Goal: Navigation & Orientation: Locate item on page

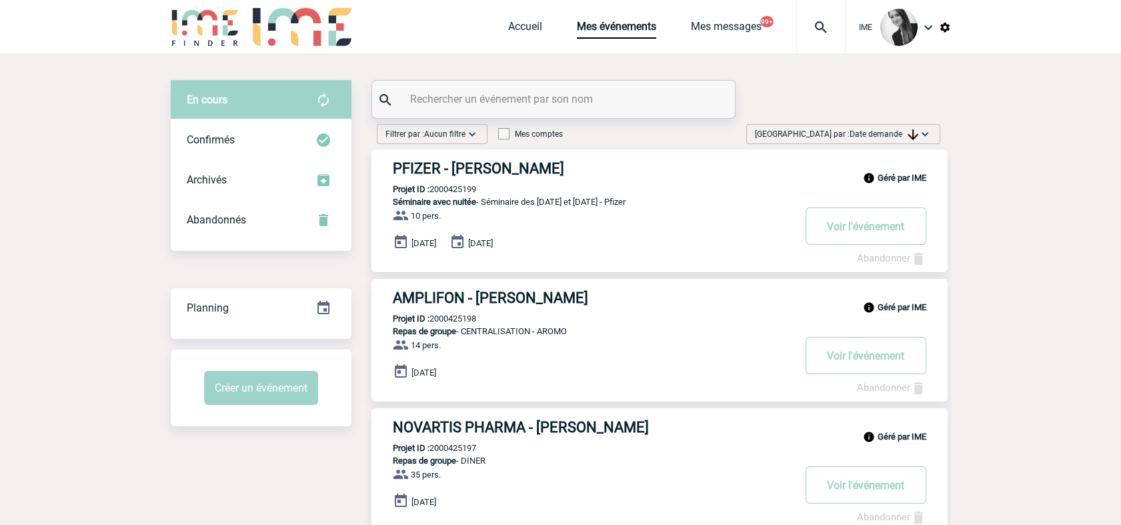
drag, startPoint x: 870, startPoint y: 130, endPoint x: 872, endPoint y: 137, distance: 7.2
click at [870, 131] on span "Date demande" at bounding box center [884, 133] width 69 height 9
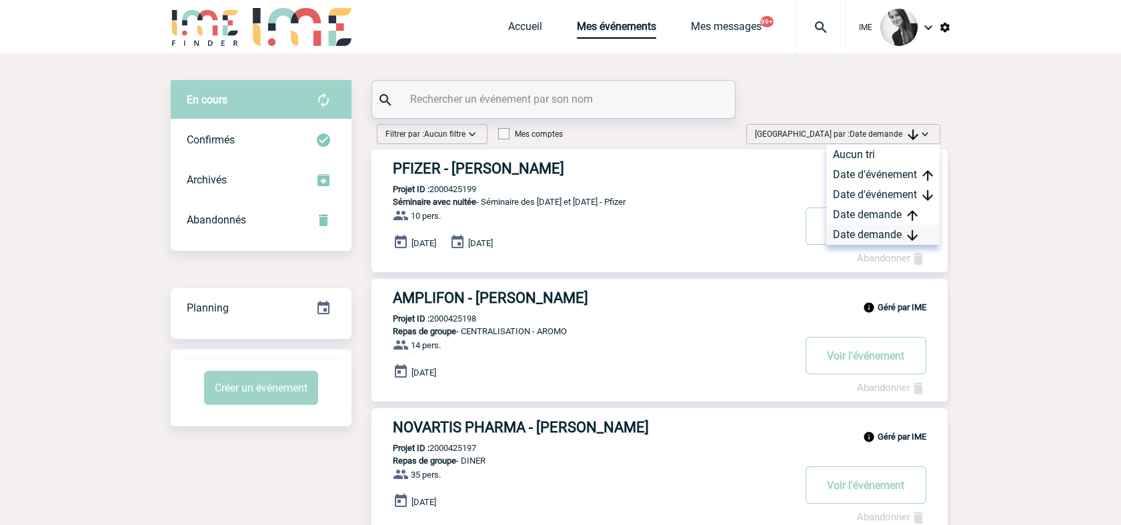
click at [875, 229] on div "Date demande" at bounding box center [882, 235] width 113 height 20
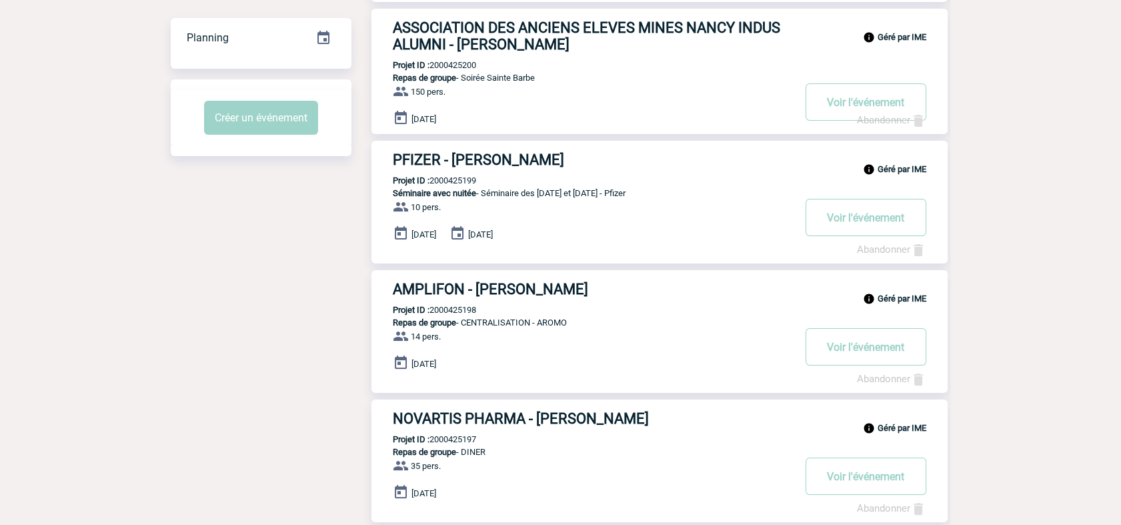
scroll to position [74, 0]
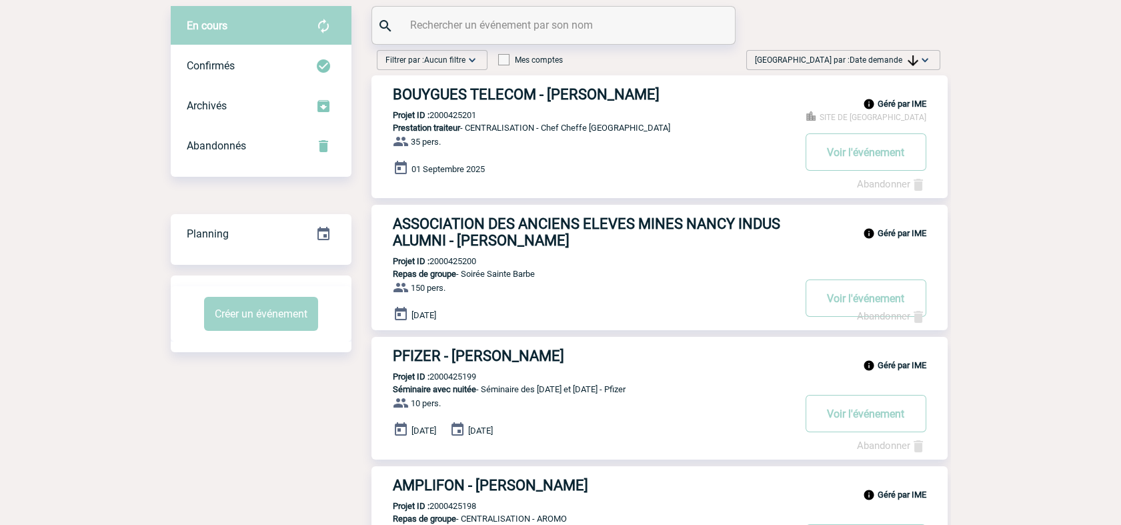
click at [899, 59] on span "Date demande" at bounding box center [884, 59] width 69 height 9
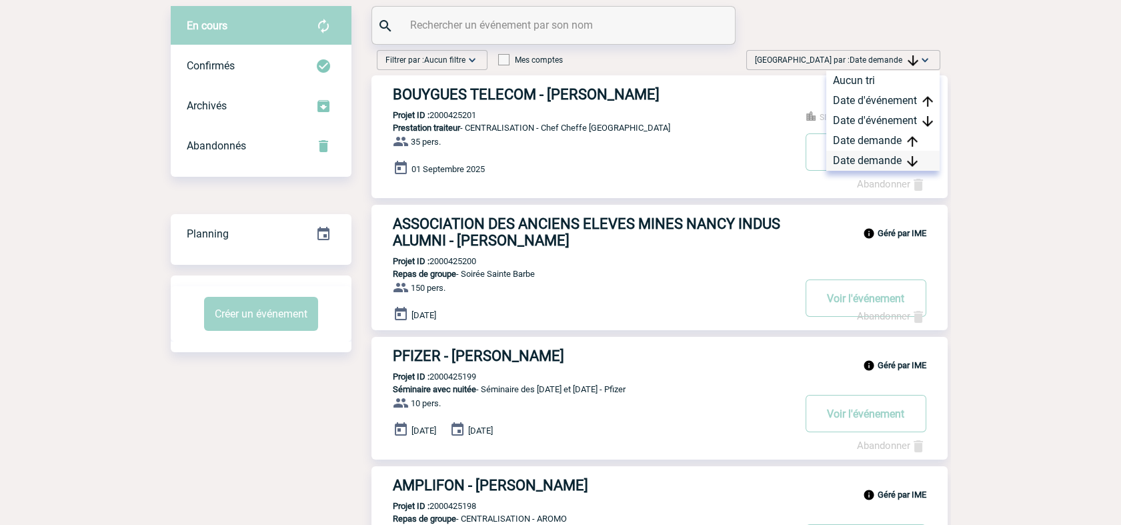
click at [880, 163] on div "Date demande" at bounding box center [882, 161] width 113 height 20
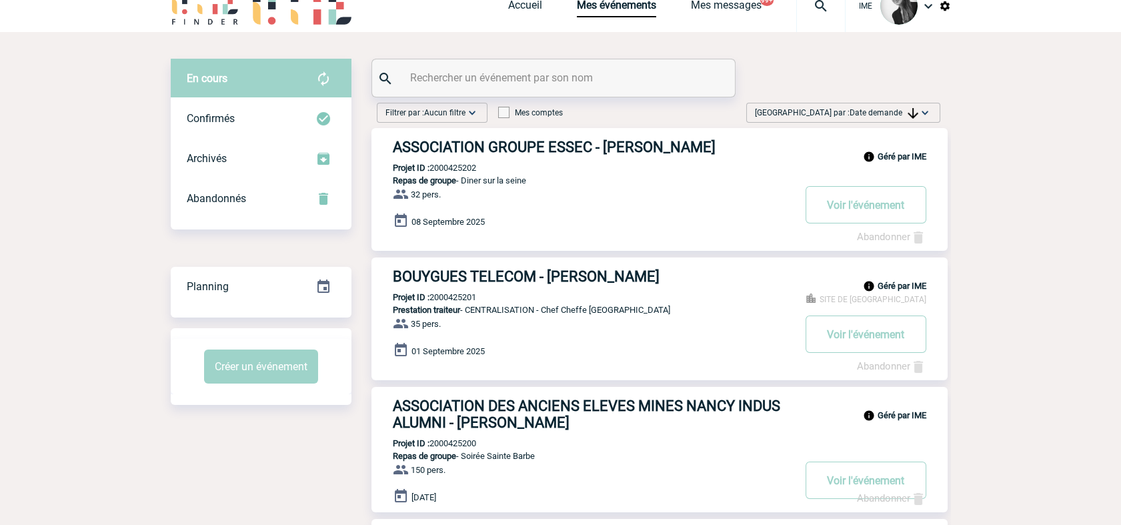
scroll to position [0, 0]
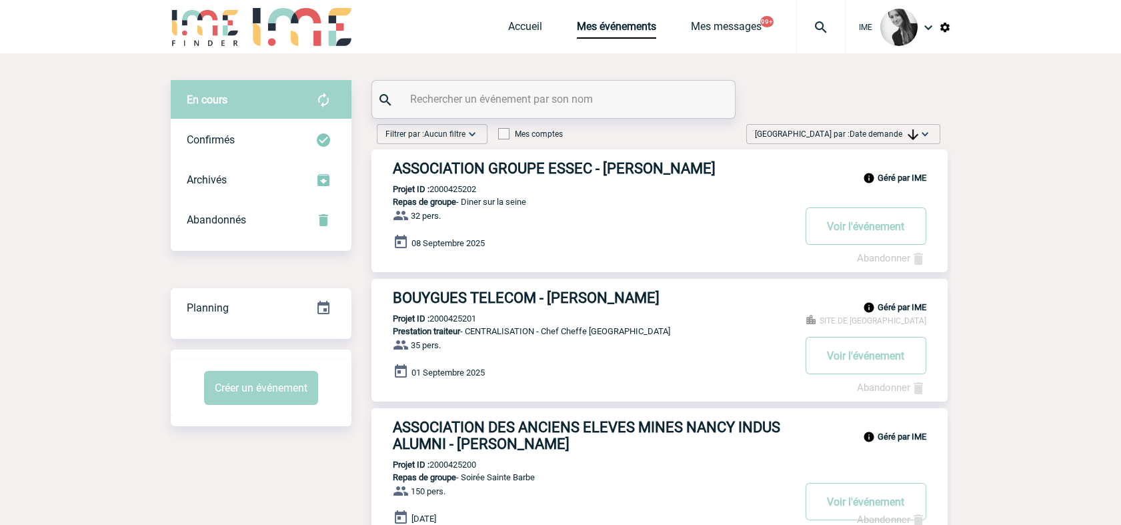
drag, startPoint x: 862, startPoint y: 129, endPoint x: 866, endPoint y: 139, distance: 10.2
click at [866, 139] on span "[GEOGRAPHIC_DATA] par : Date demande" at bounding box center [836, 133] width 163 height 13
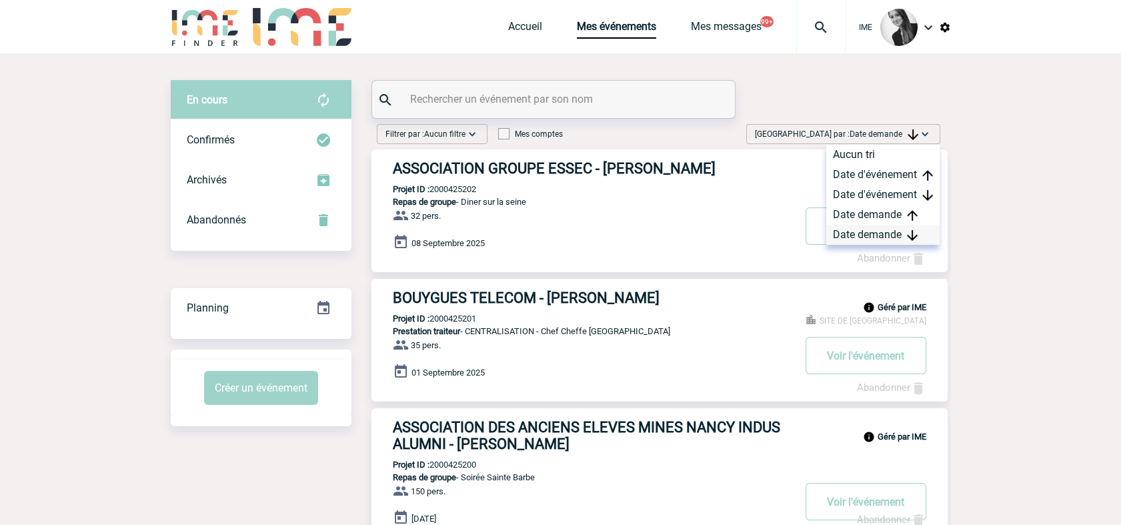
click at [876, 235] on div "Date demande" at bounding box center [882, 235] width 113 height 20
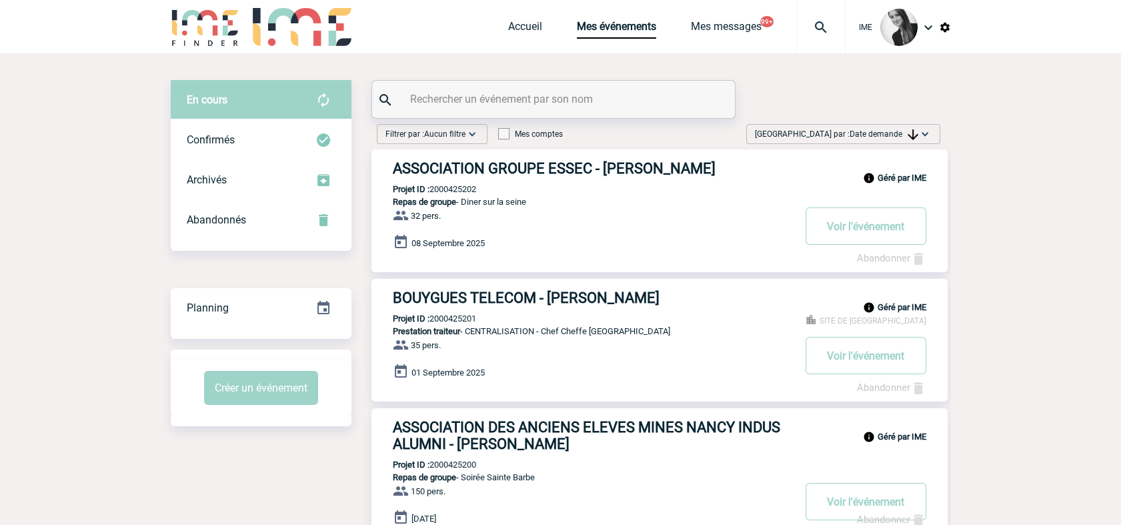
drag, startPoint x: 875, startPoint y: 139, endPoint x: 875, endPoint y: 147, distance: 8.0
click at [875, 139] on span "[GEOGRAPHIC_DATA] par : Date demande" at bounding box center [836, 133] width 163 height 13
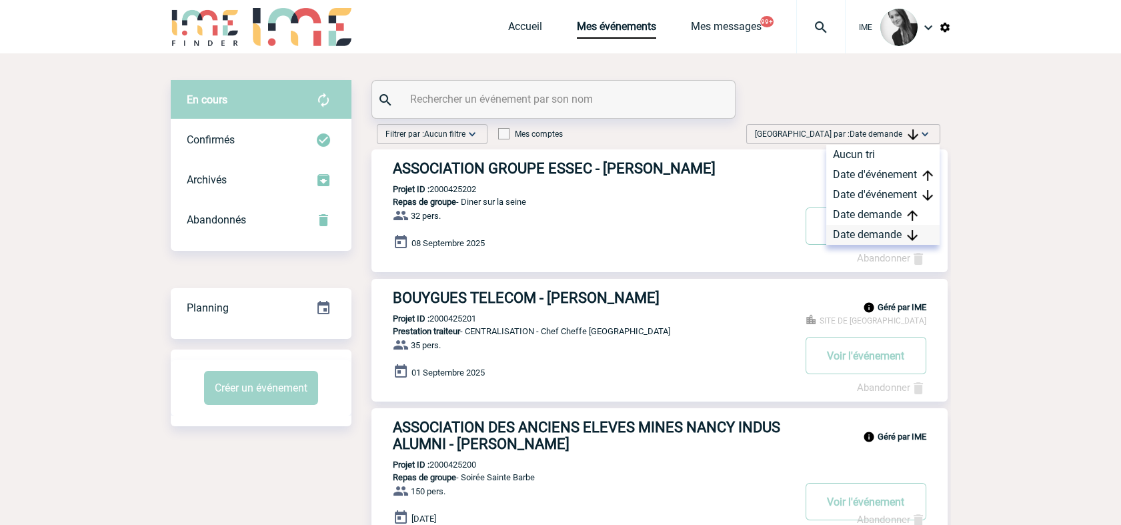
click at [853, 235] on div "Date demande" at bounding box center [882, 235] width 113 height 20
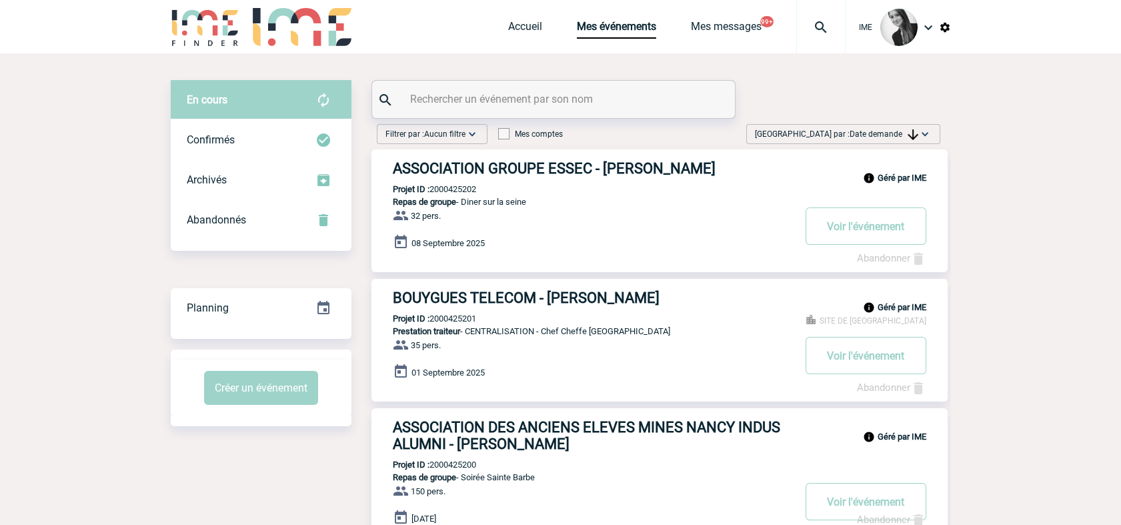
click at [874, 133] on span "Date demande" at bounding box center [884, 133] width 69 height 9
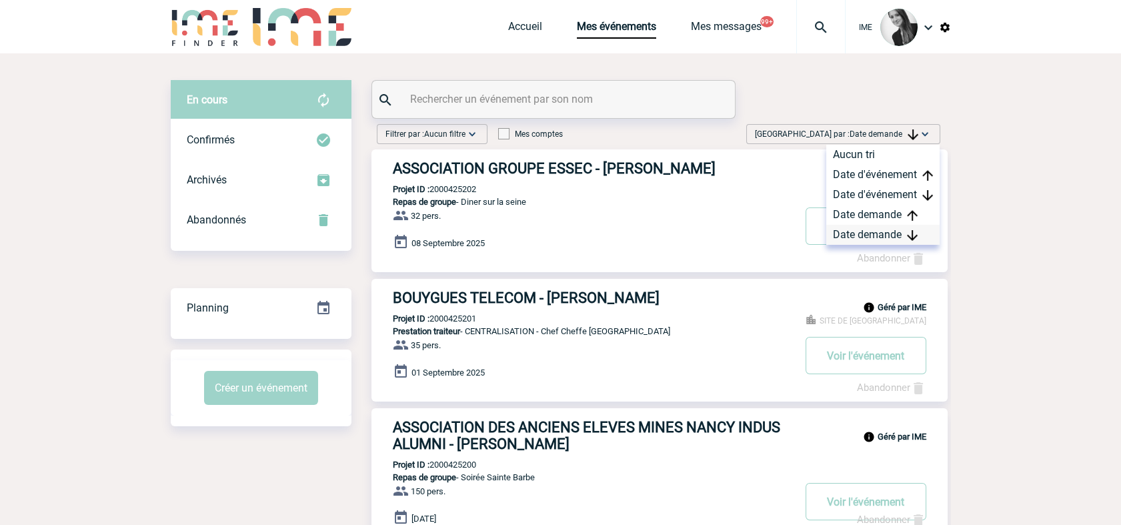
click at [879, 231] on div "Date demande" at bounding box center [882, 235] width 113 height 20
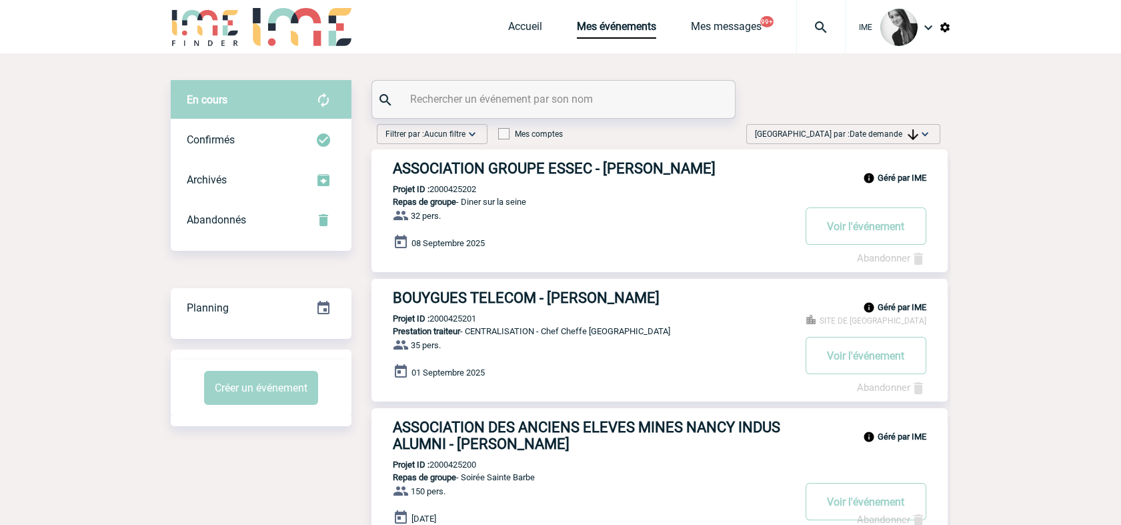
click at [896, 140] on span "[GEOGRAPHIC_DATA] par : Date demande" at bounding box center [836, 133] width 163 height 13
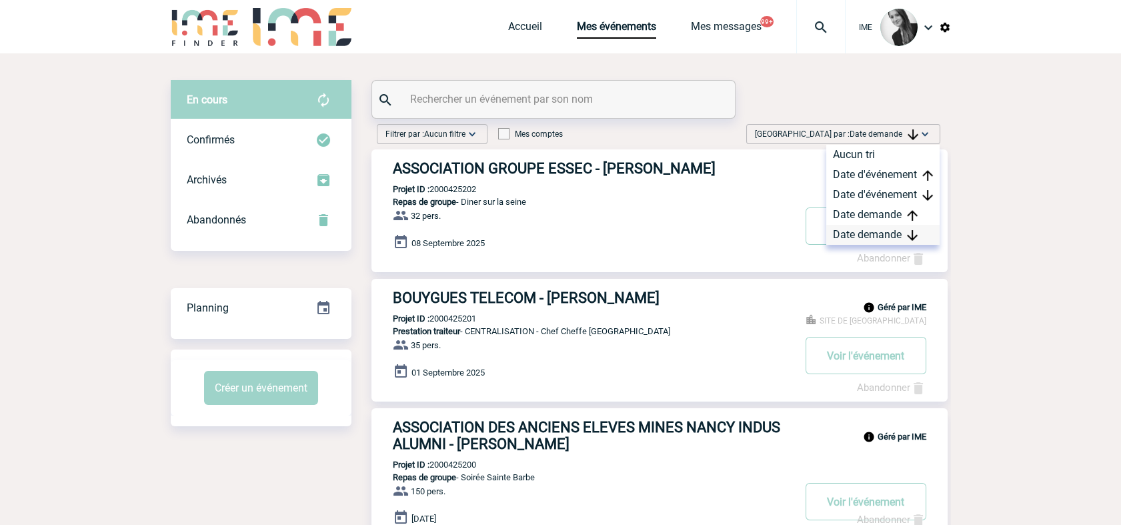
click at [894, 234] on div "Date demande" at bounding box center [882, 235] width 113 height 20
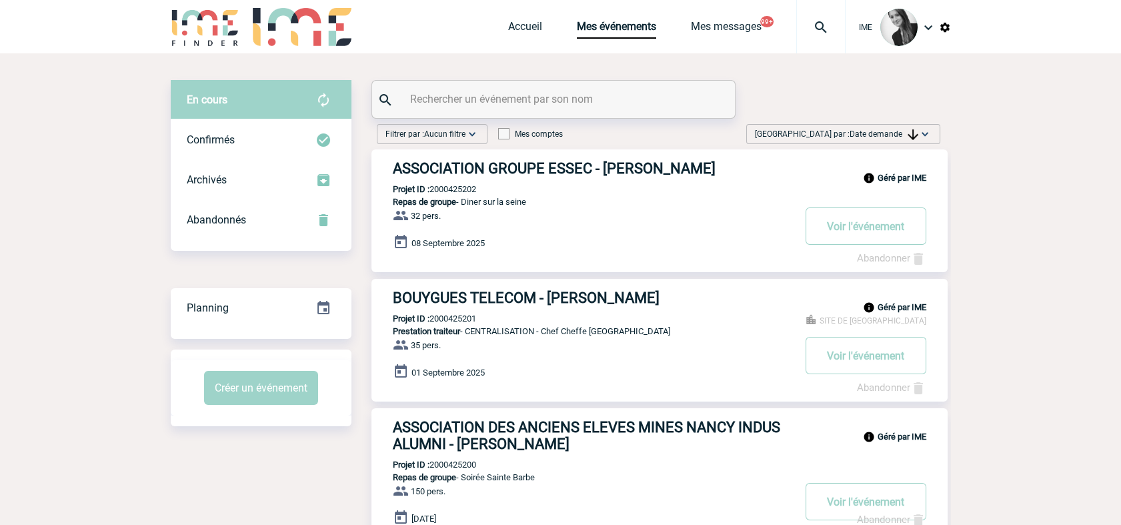
click at [909, 127] on span "[GEOGRAPHIC_DATA] par : Date demande" at bounding box center [836, 133] width 163 height 13
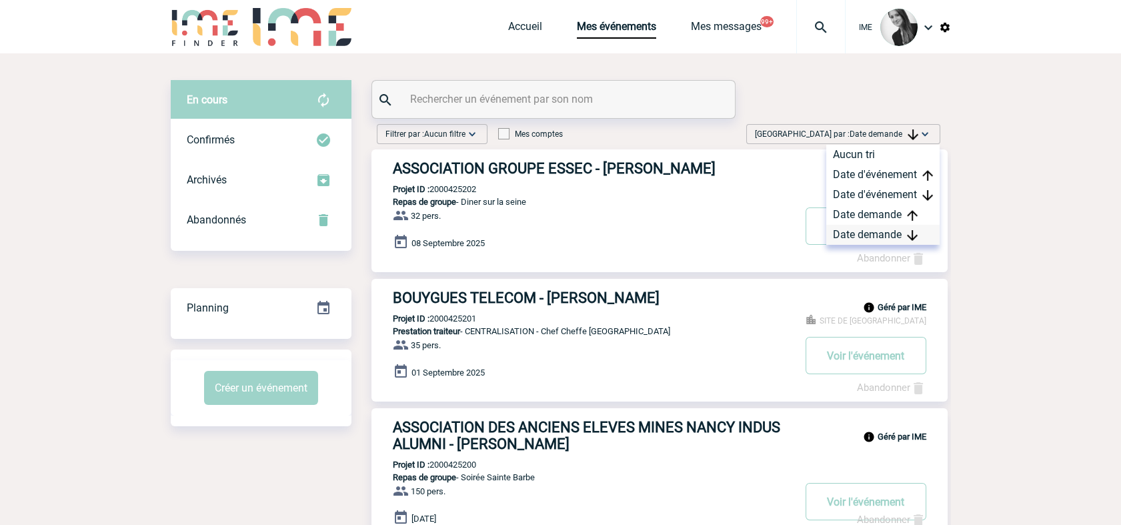
click at [877, 237] on div "Date demande" at bounding box center [882, 235] width 113 height 20
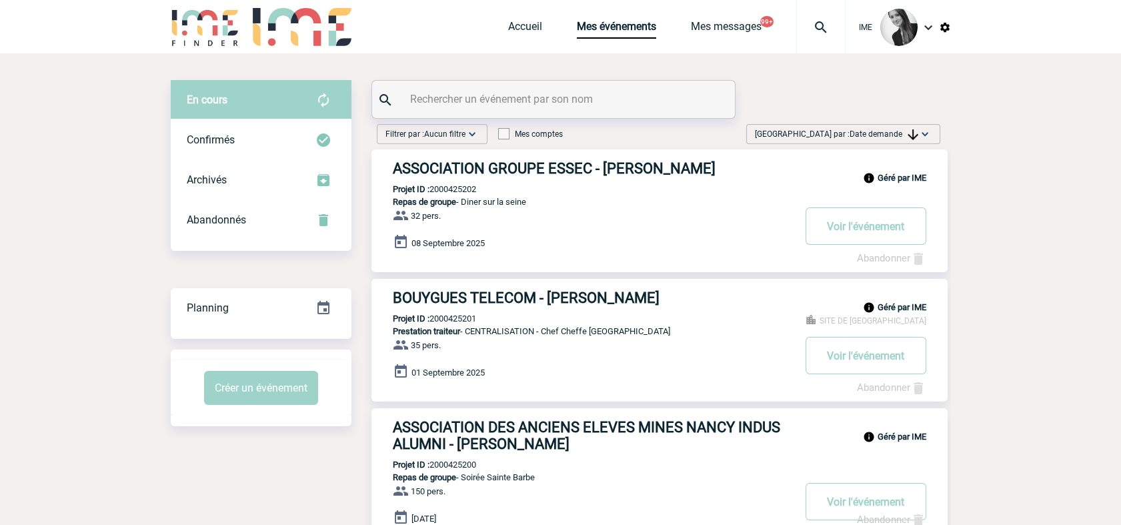
drag, startPoint x: 889, startPoint y: 131, endPoint x: 893, endPoint y: 152, distance: 21.1
click at [890, 131] on span "Date demande" at bounding box center [884, 133] width 69 height 9
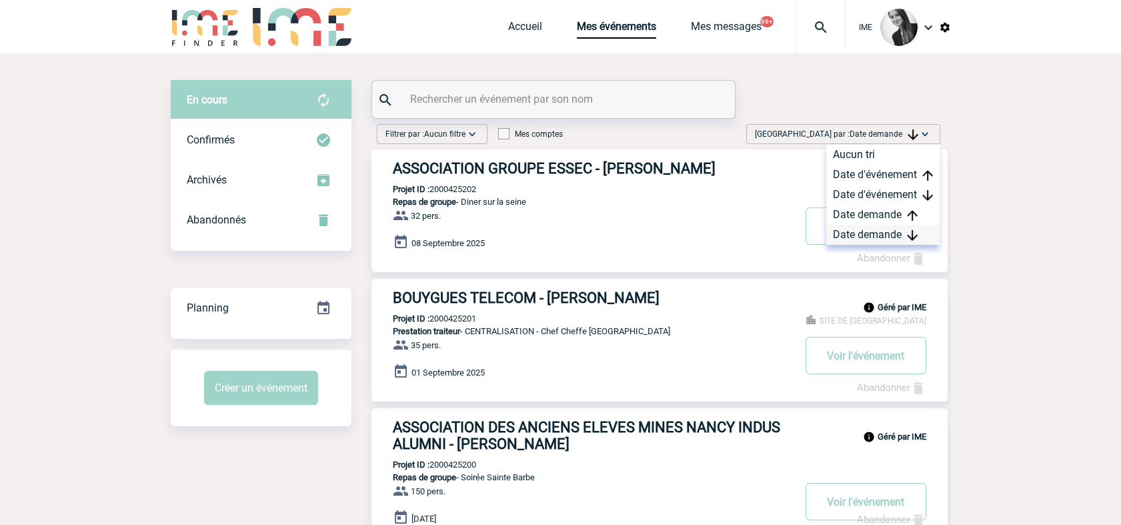
click at [875, 235] on div "Date demande" at bounding box center [882, 235] width 113 height 20
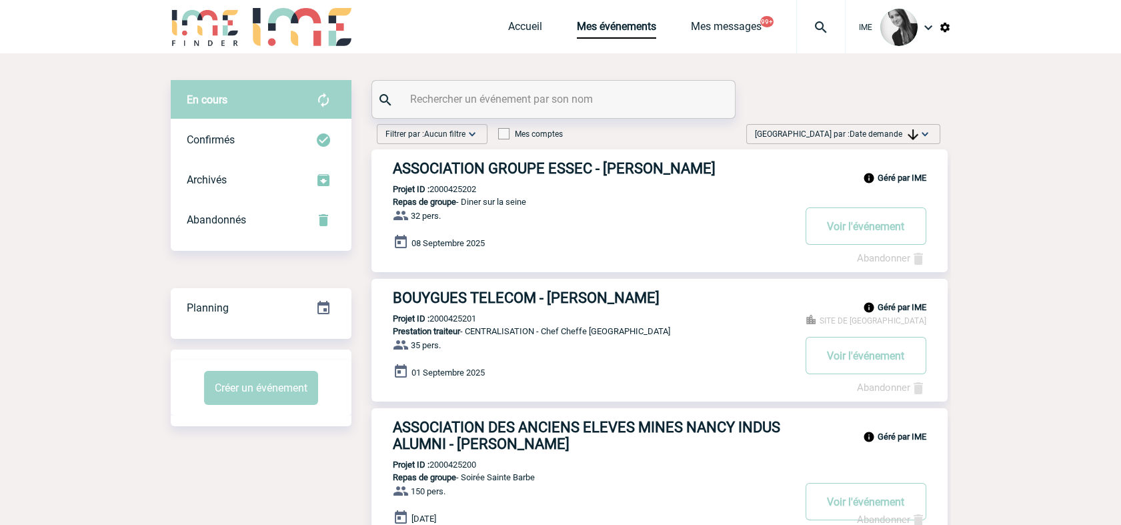
click at [883, 139] on span "[GEOGRAPHIC_DATA] par : Date demande" at bounding box center [836, 133] width 163 height 13
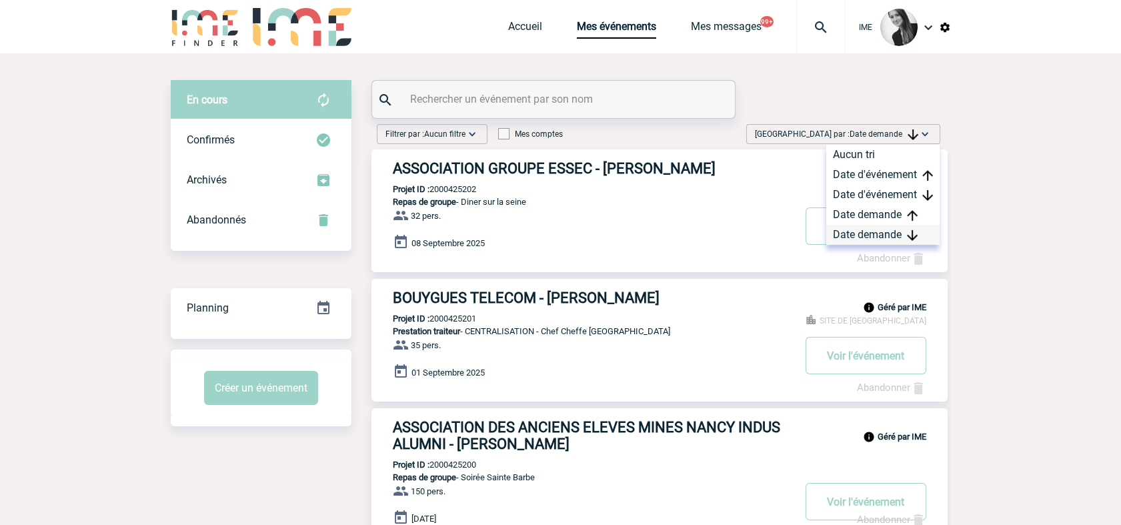
drag, startPoint x: 888, startPoint y: 233, endPoint x: 850, endPoint y: 240, distance: 38.6
click at [888, 233] on div "Date demande" at bounding box center [882, 235] width 113 height 20
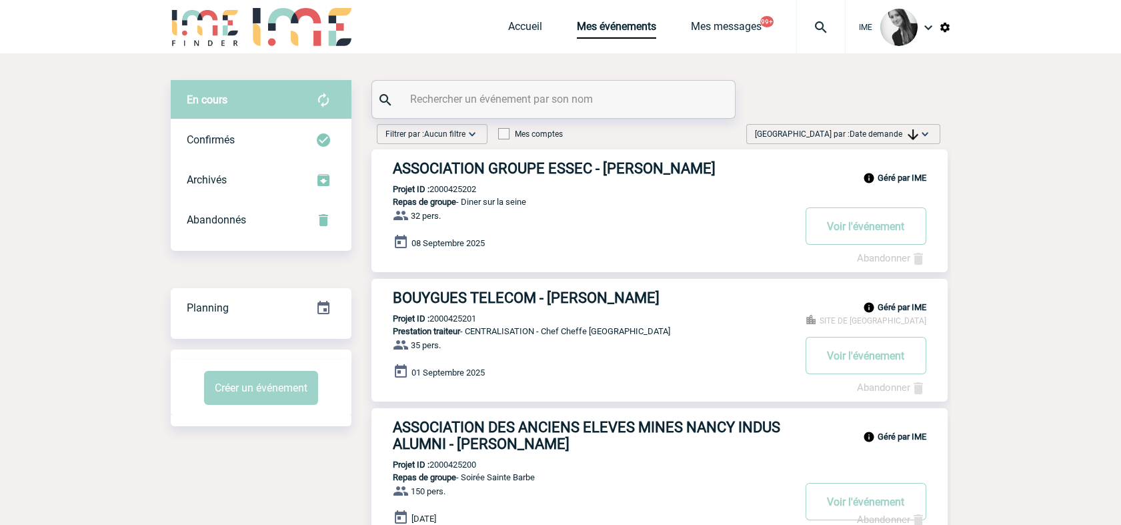
drag, startPoint x: 1096, startPoint y: 313, endPoint x: 1067, endPoint y: 299, distance: 31.6
